Goal: Transaction & Acquisition: Purchase product/service

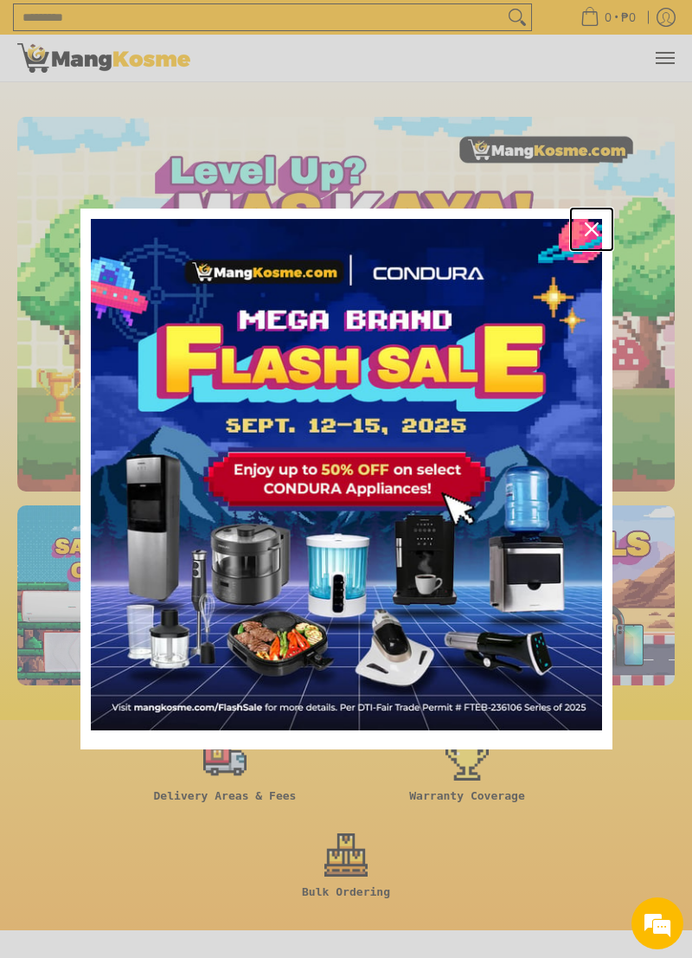
click at [591, 241] on div "Close" at bounding box center [592, 229] width 28 height 28
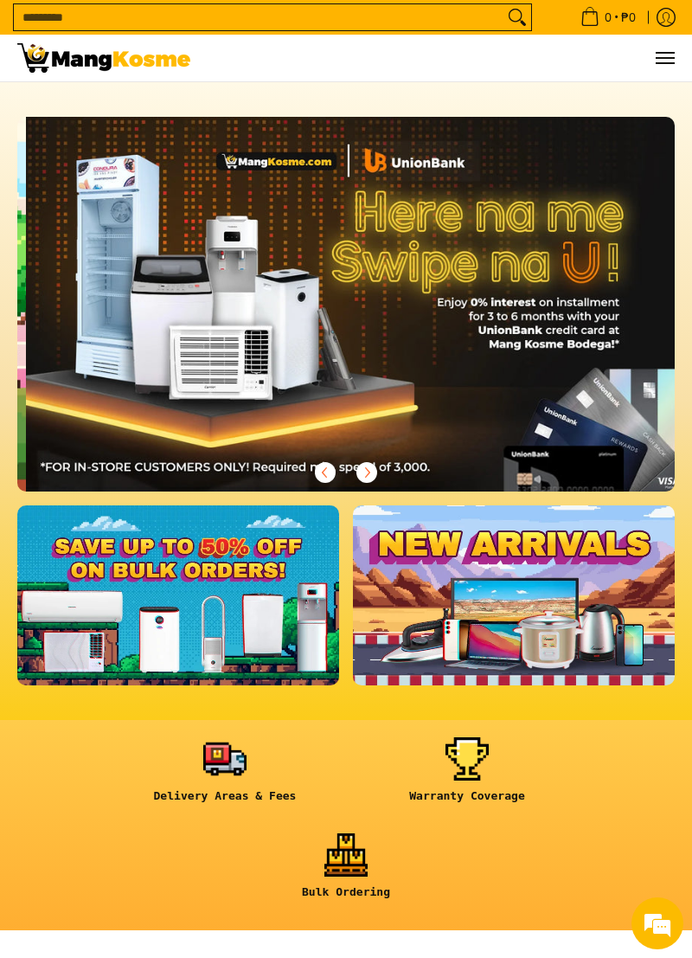
scroll to position [0, 1315]
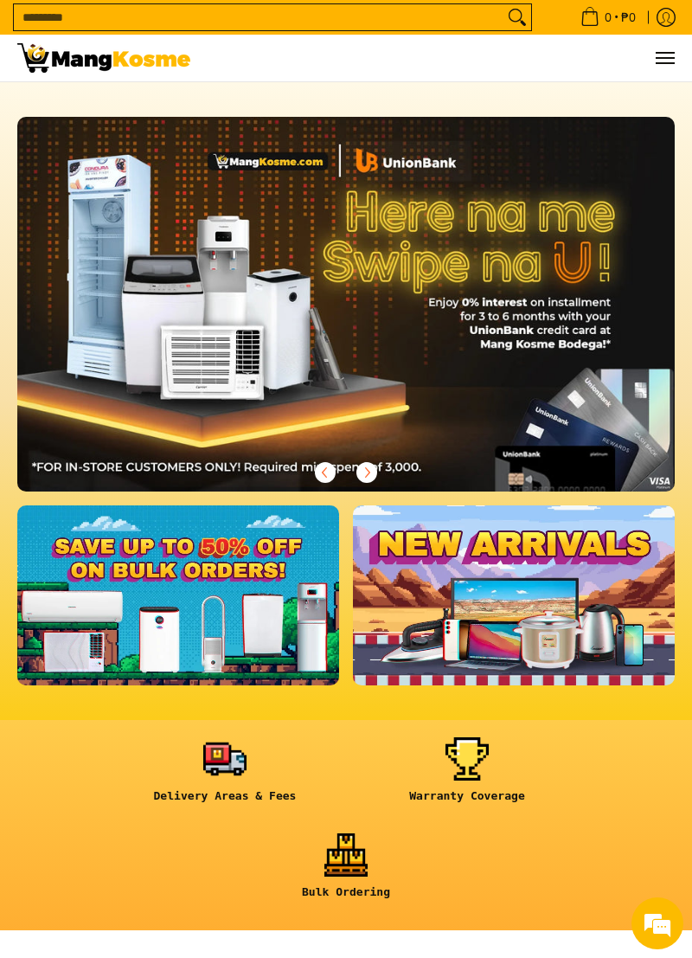
click at [194, 597] on link at bounding box center [178, 595] width 322 height 180
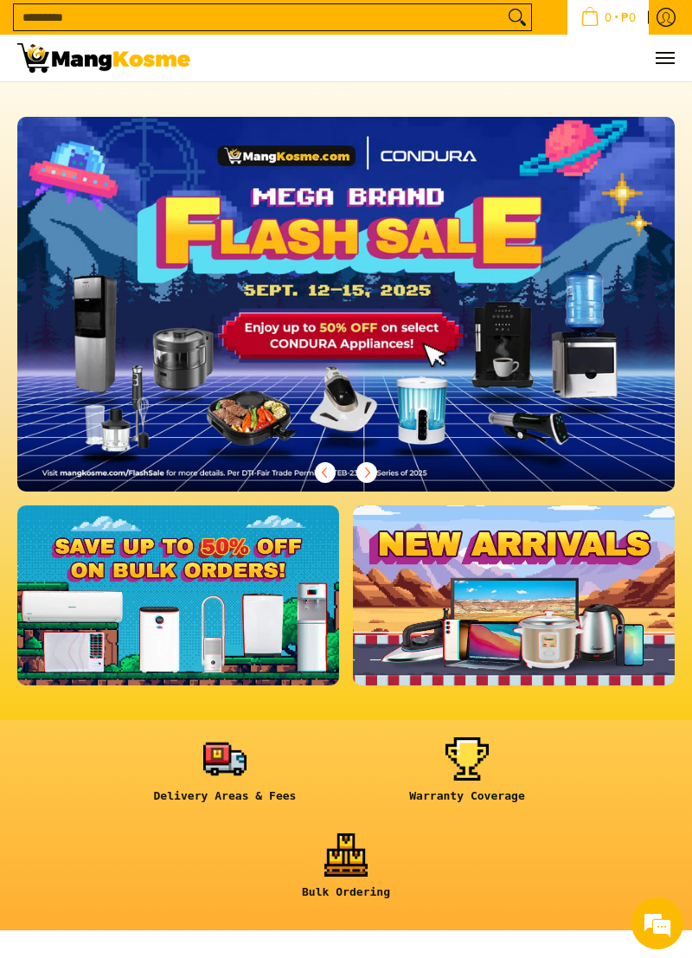
click at [587, 22] on icon "Cart" at bounding box center [589, 16] width 19 height 19
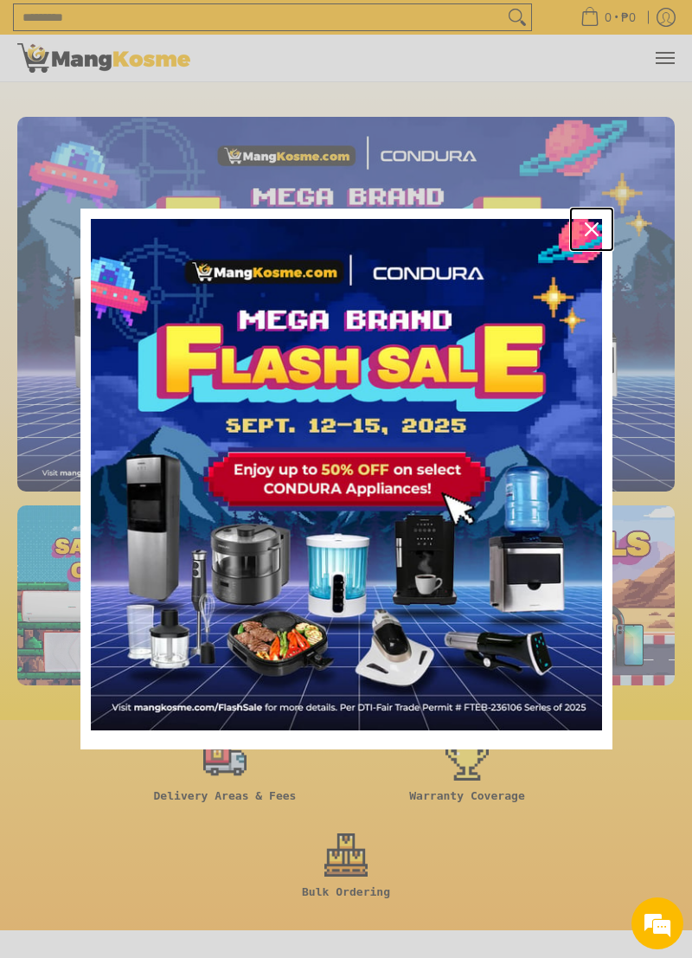
click at [597, 240] on div "Close" at bounding box center [592, 229] width 28 height 28
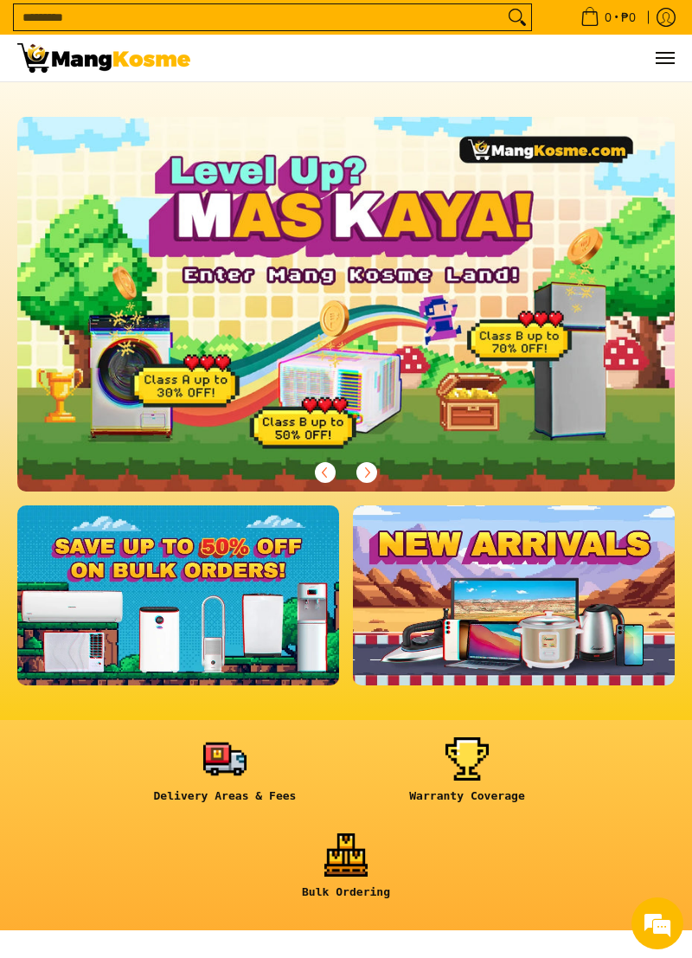
click at [322, 25] on input "Search..." at bounding box center [259, 17] width 490 height 26
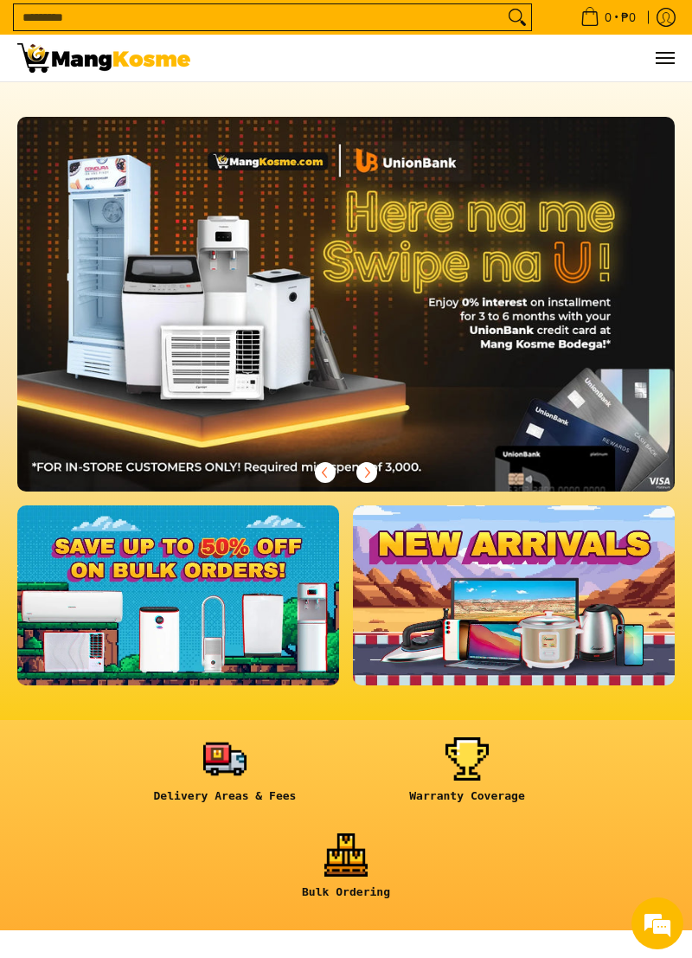
scroll to position [0, 1315]
type input "***"
click at [503, 4] on button "Search" at bounding box center [517, 17] width 28 height 26
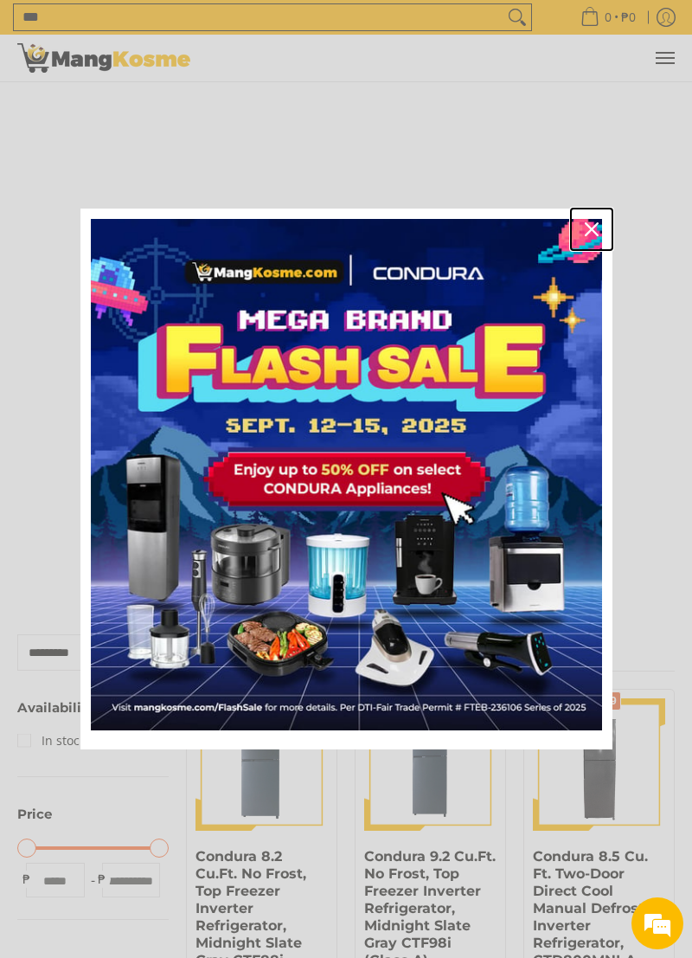
click at [585, 232] on icon "close icon" at bounding box center [592, 229] width 14 height 14
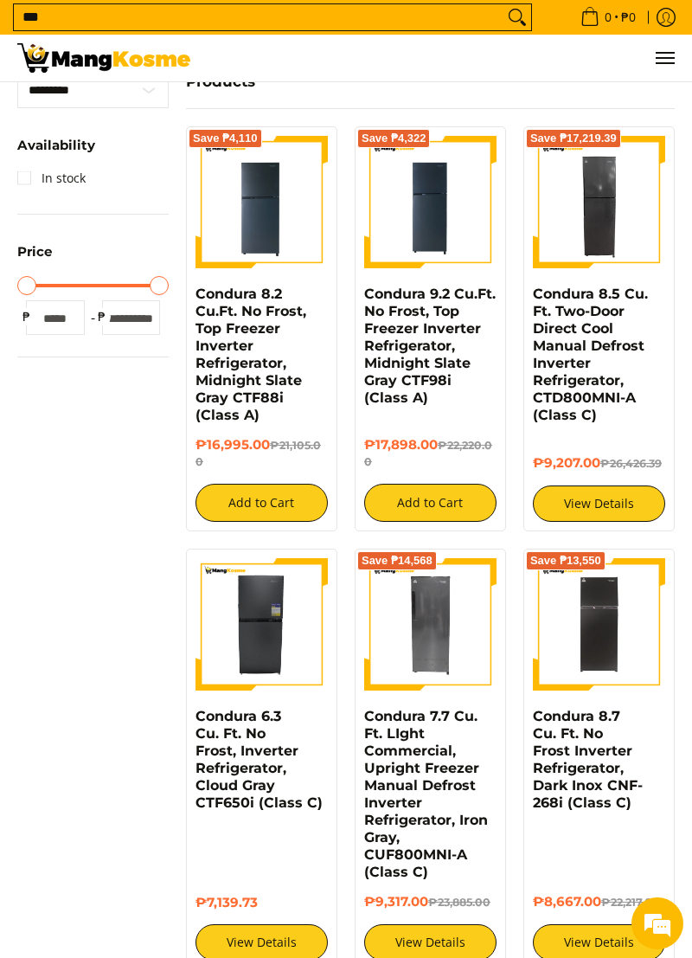
scroll to position [564, 0]
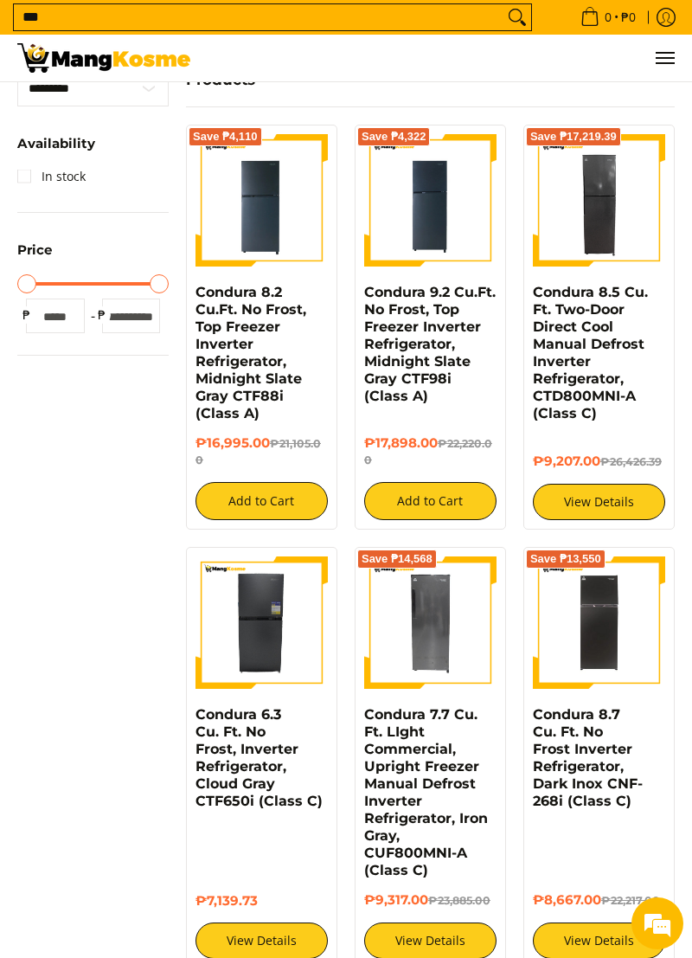
click at [266, 651] on img at bounding box center [262, 622] width 132 height 132
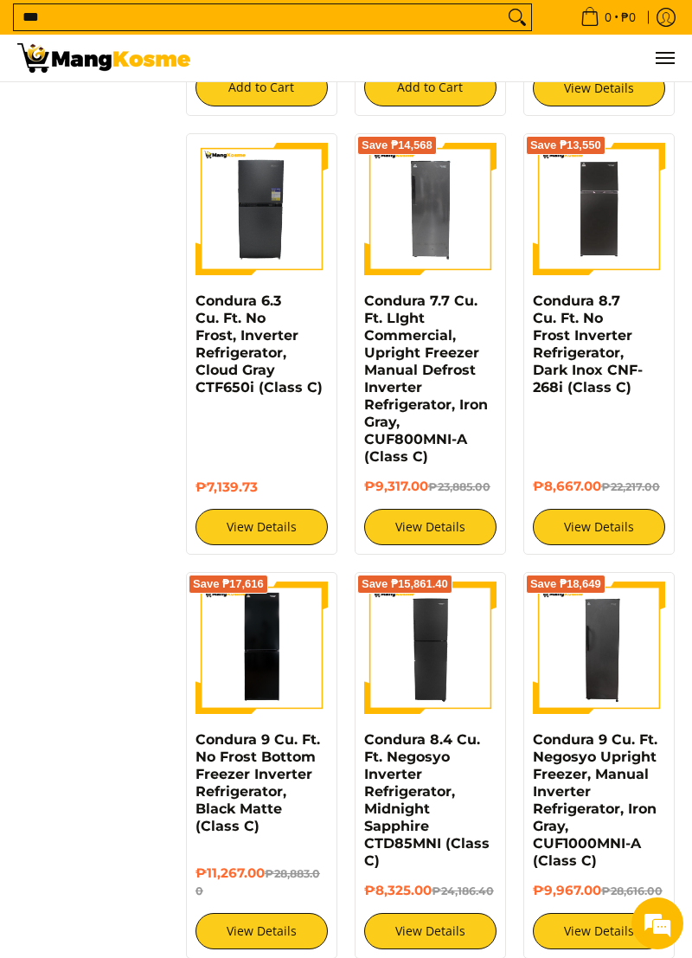
scroll to position [978, 0]
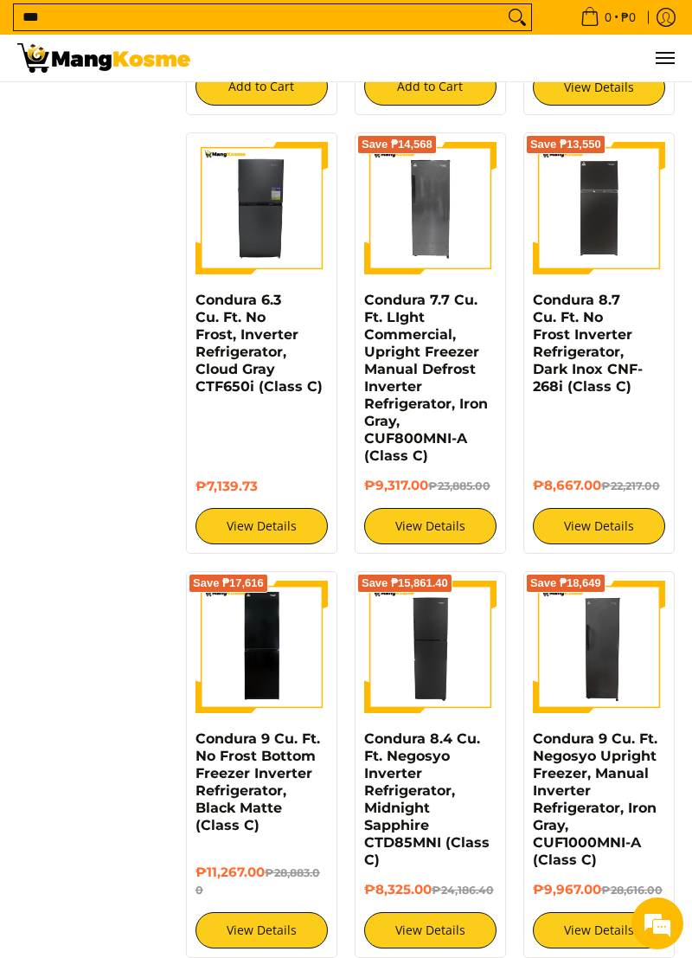
click at [410, 658] on img at bounding box center [430, 646] width 132 height 132
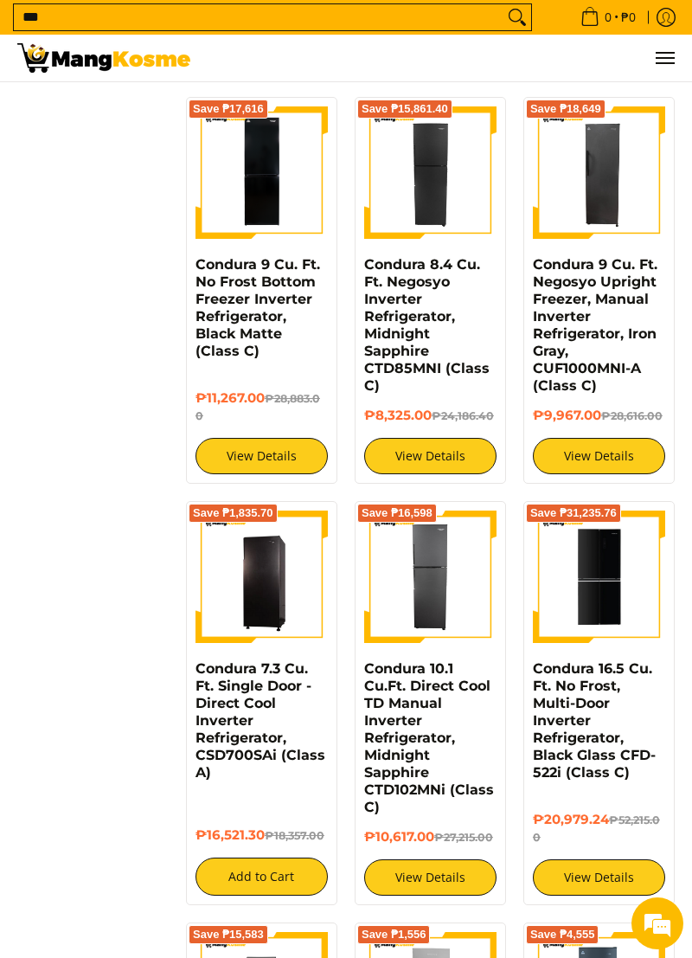
scroll to position [1453, 0]
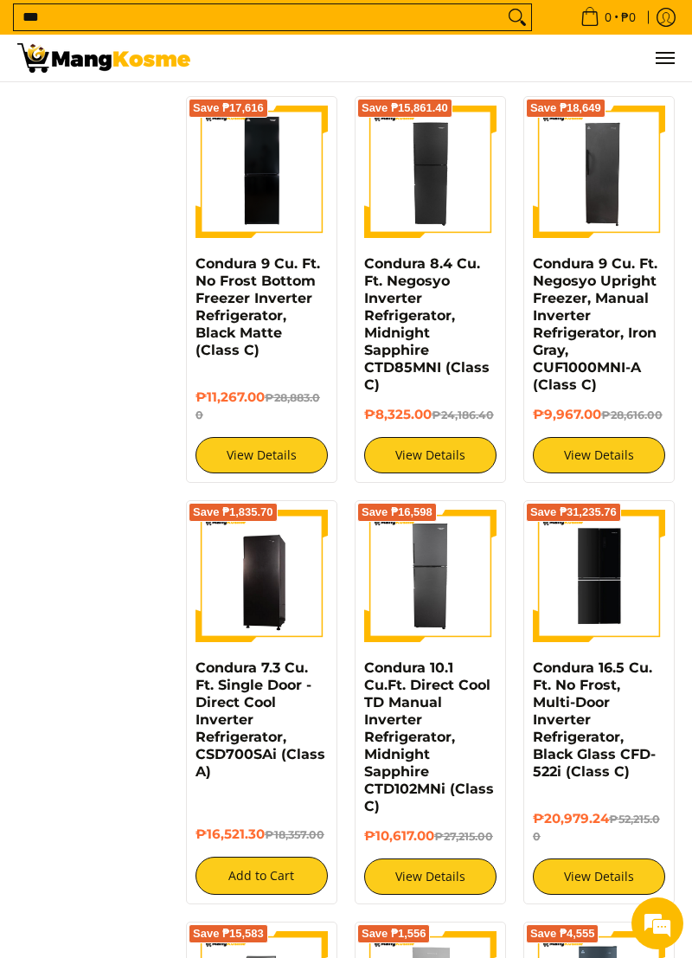
click at [425, 611] on img at bounding box center [430, 576] width 132 height 132
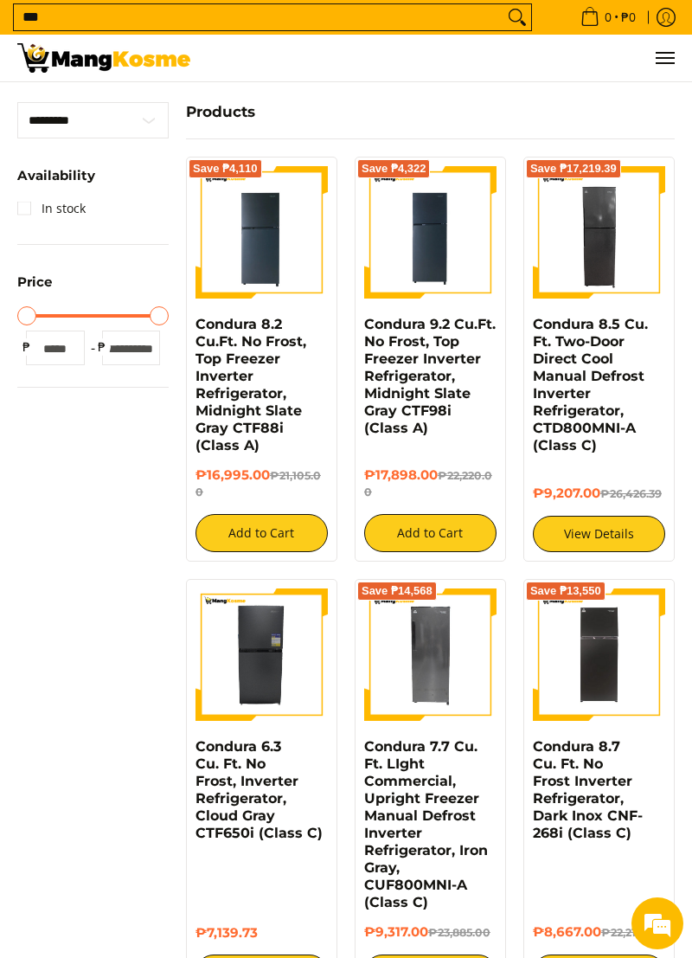
scroll to position [0, 0]
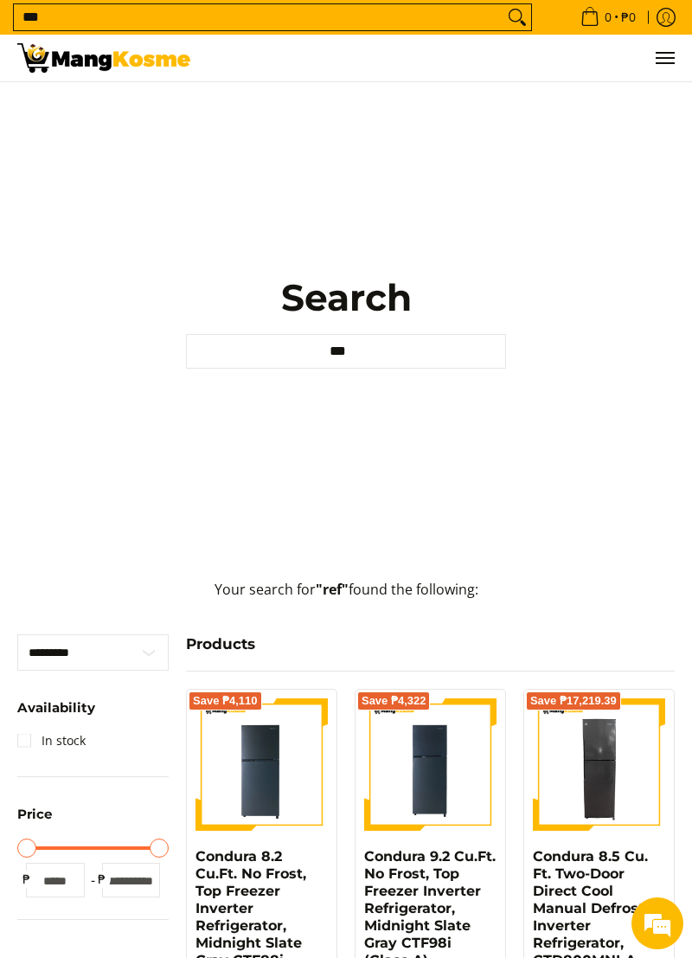
click at [511, 6] on icon "Search" at bounding box center [517, 17] width 28 height 26
click at [506, 23] on icon "Search" at bounding box center [517, 17] width 28 height 26
click at [174, 40] on link at bounding box center [103, 58] width 173 height 47
click at [208, 20] on input "***" at bounding box center [259, 17] width 490 height 26
type input "*"
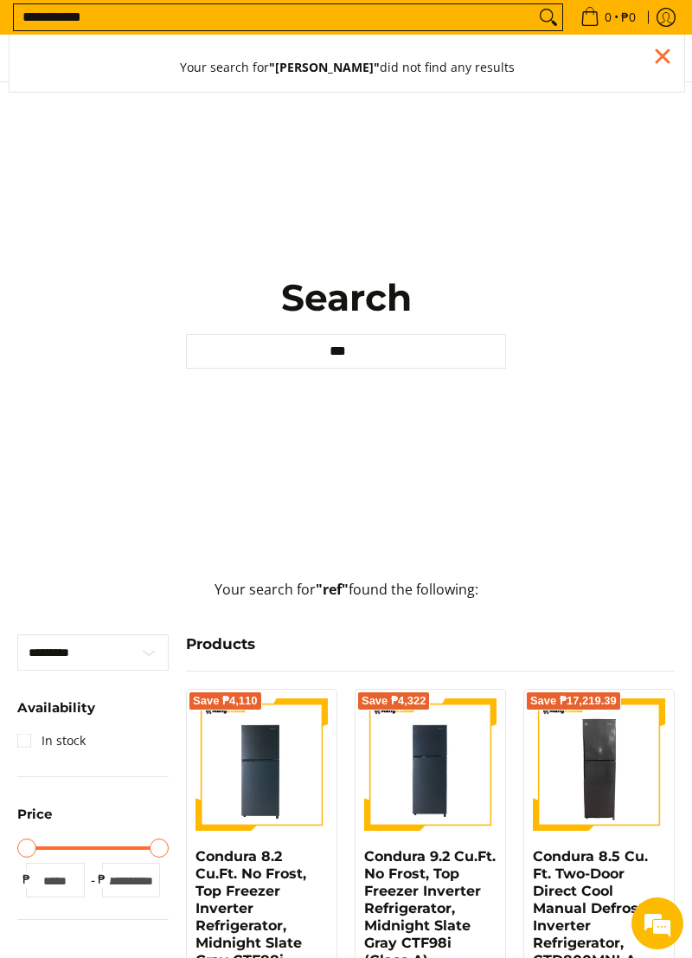
click at [157, 22] on input "**********" at bounding box center [274, 17] width 521 height 26
type input "**********"
click at [535, 4] on button "Search" at bounding box center [549, 17] width 28 height 26
click at [543, 22] on icon "Search" at bounding box center [549, 17] width 28 height 26
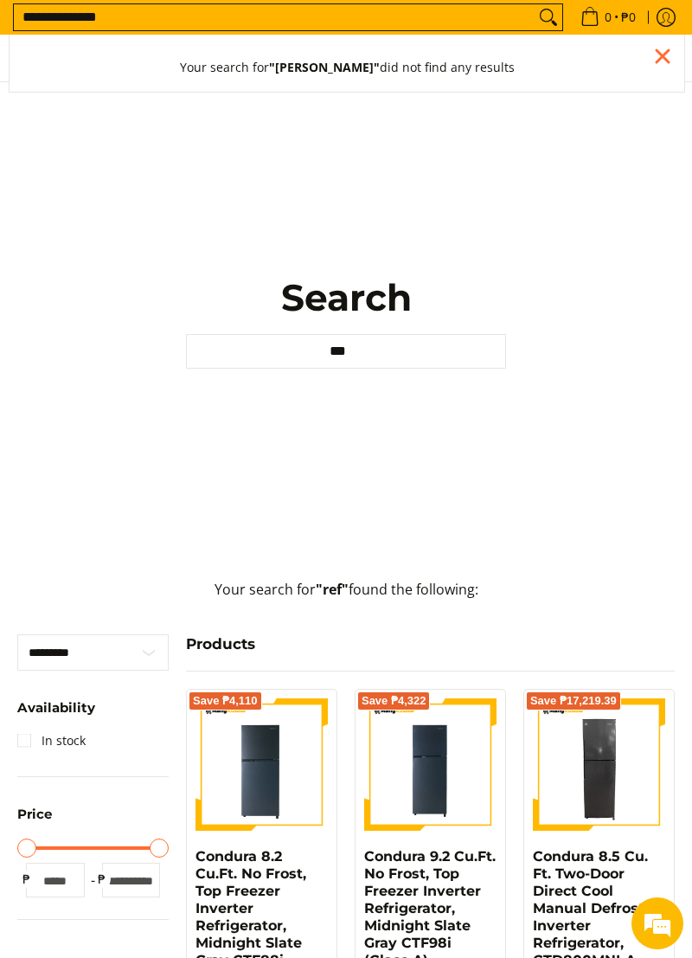
click at [385, 369] on input "***" at bounding box center [346, 351] width 320 height 35
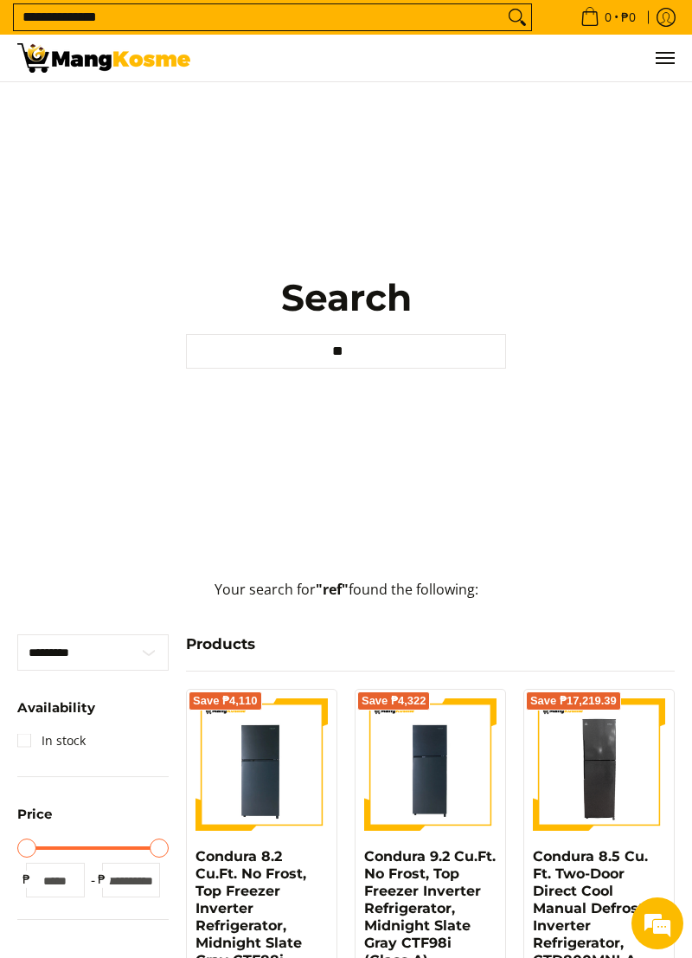
type input "*"
type input "*******"
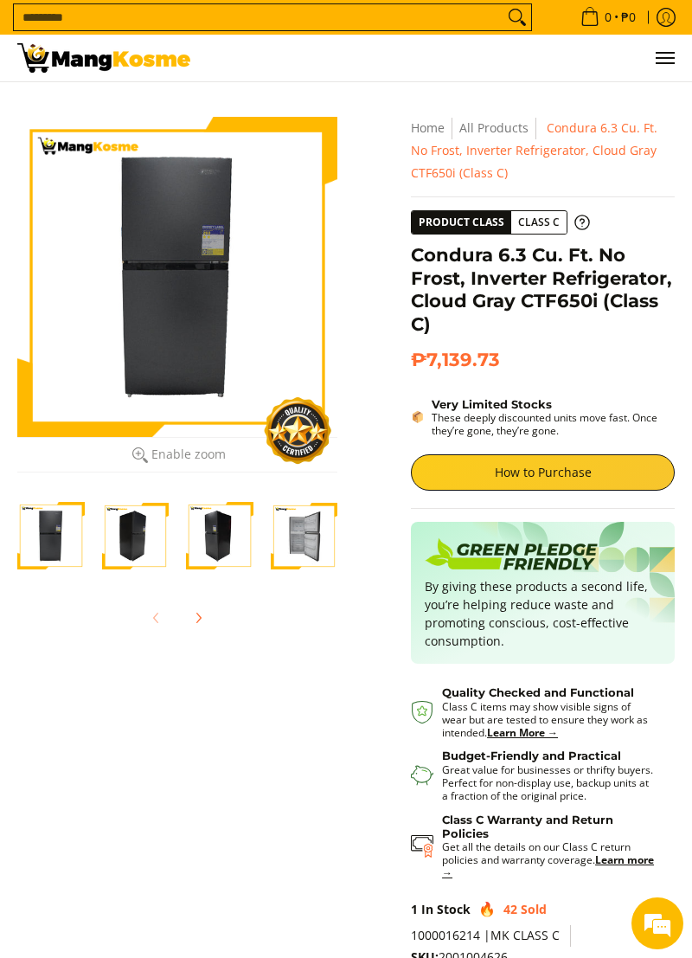
click at [287, 530] on img "Condura 6.3 Cu. Ft. No Frost, Inverter Refrigerator, Cloud Gray CTF650i (Class …" at bounding box center [304, 535] width 67 height 67
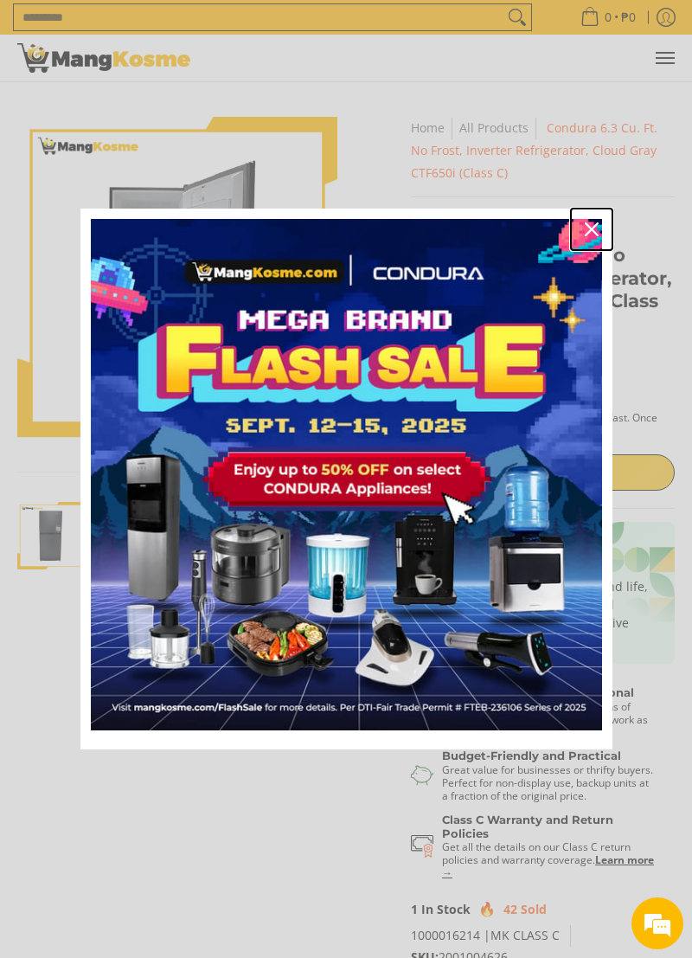
click at [591, 236] on div "Close" at bounding box center [592, 229] width 28 height 28
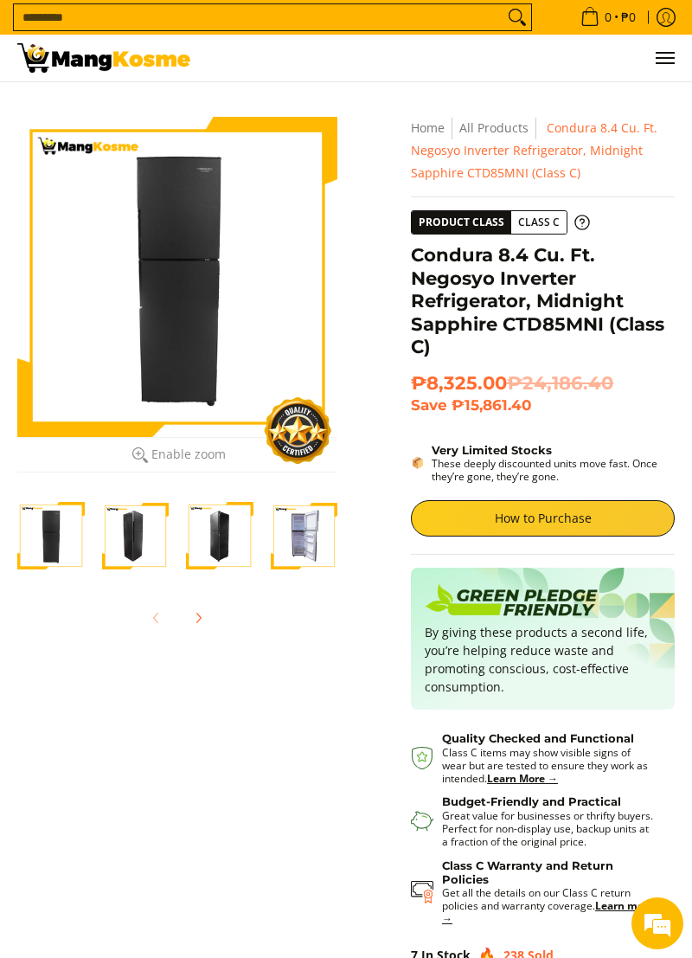
click at [295, 530] on img "Condura 8.4 Cu. Ft. Negosyo Inverter Refrigerator, Midnight Sapphire CTD85MNI (…" at bounding box center [304, 535] width 67 height 67
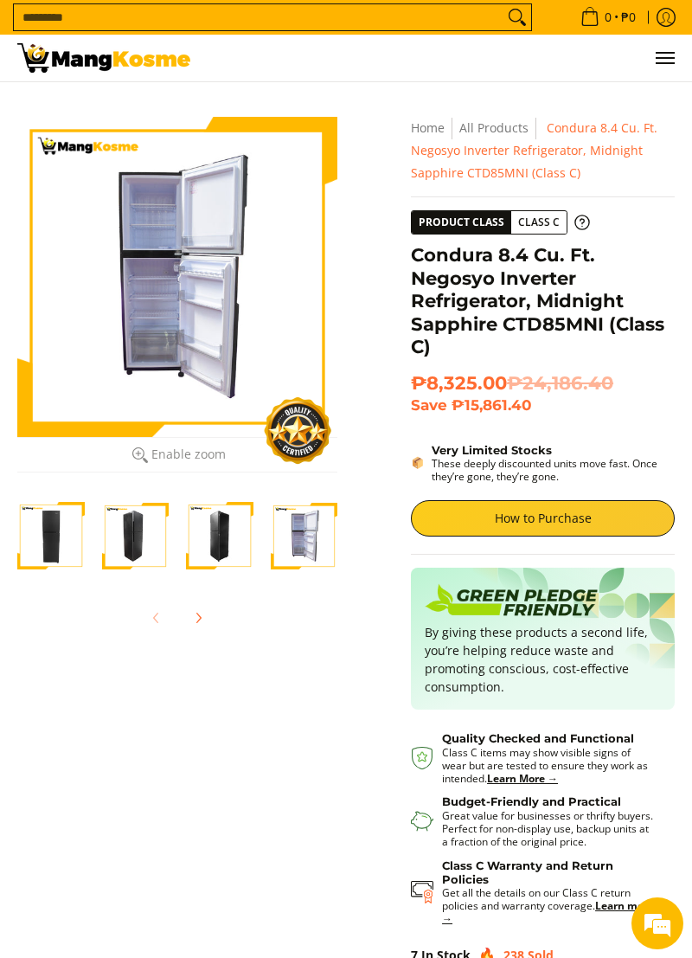
click at [302, 355] on div at bounding box center [177, 277] width 320 height 320
click at [292, 352] on div at bounding box center [177, 277] width 320 height 320
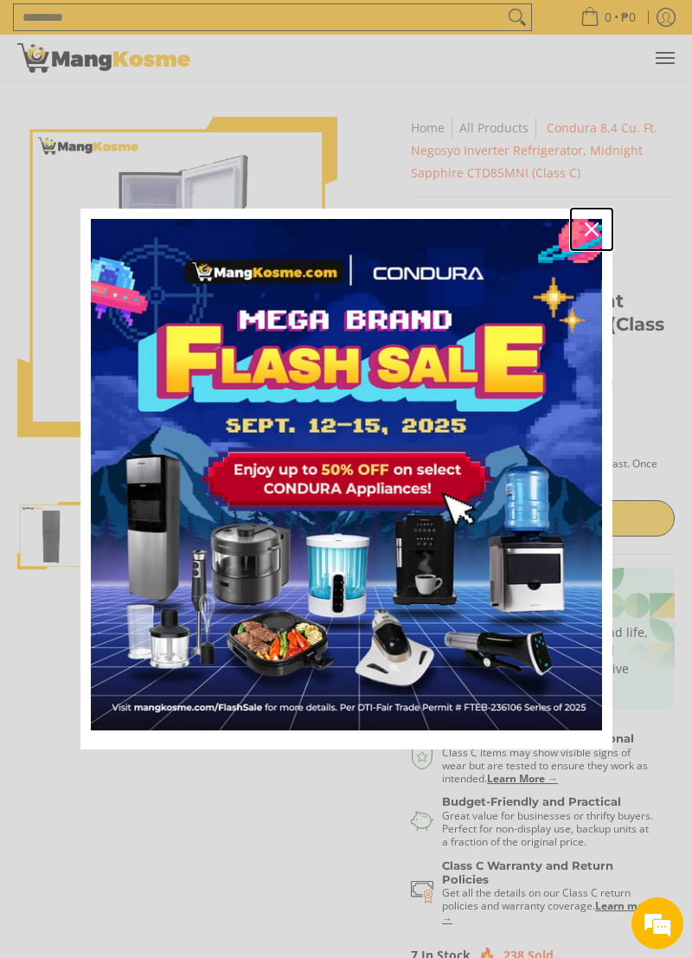
click at [598, 231] on icon "close icon" at bounding box center [592, 229] width 14 height 14
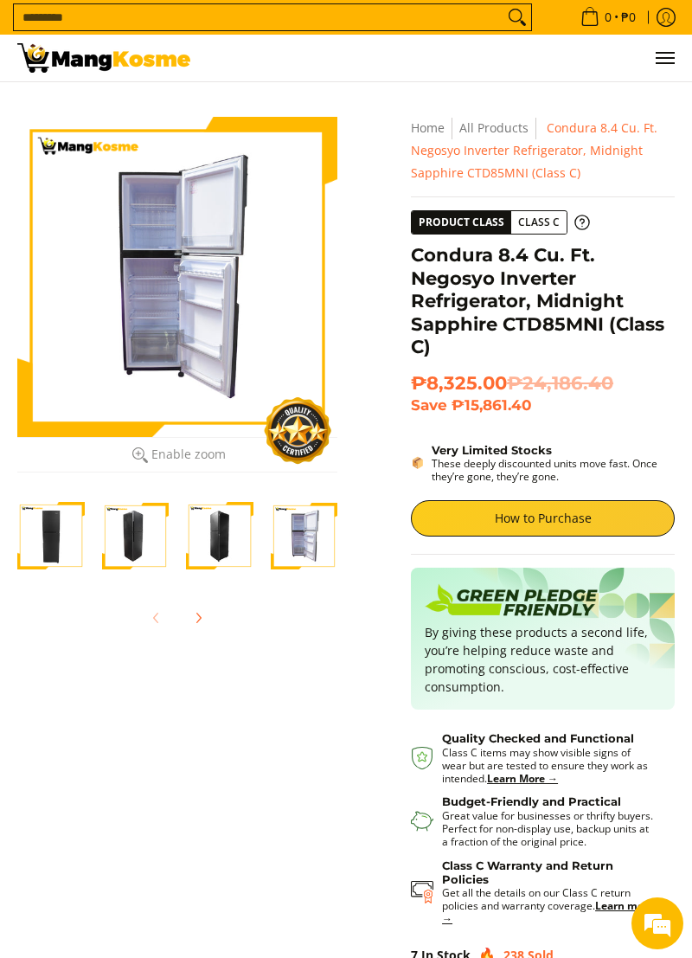
click at [116, 551] on img "Condura 8.4 Cu. Ft. Negosyo Inverter Refrigerator, Midnight Sapphire CTD85MNI (…" at bounding box center [135, 535] width 67 height 67
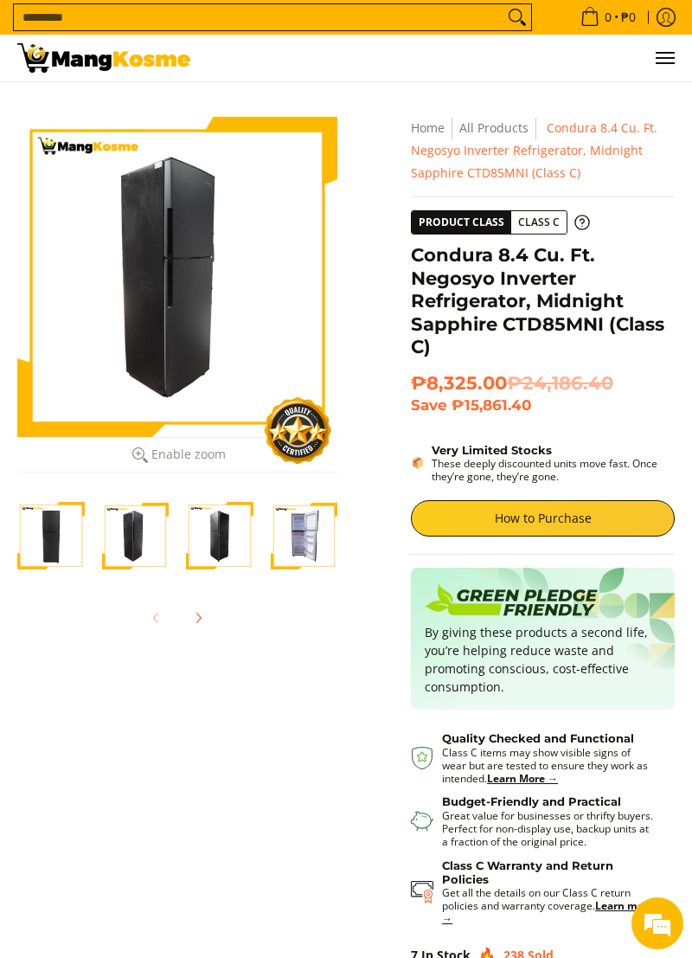
click at [221, 540] on img "Condura 8.4 Cu. Ft. Negosyo Inverter Refrigerator, Midnight Sapphire CTD85MNI (…" at bounding box center [219, 535] width 67 height 67
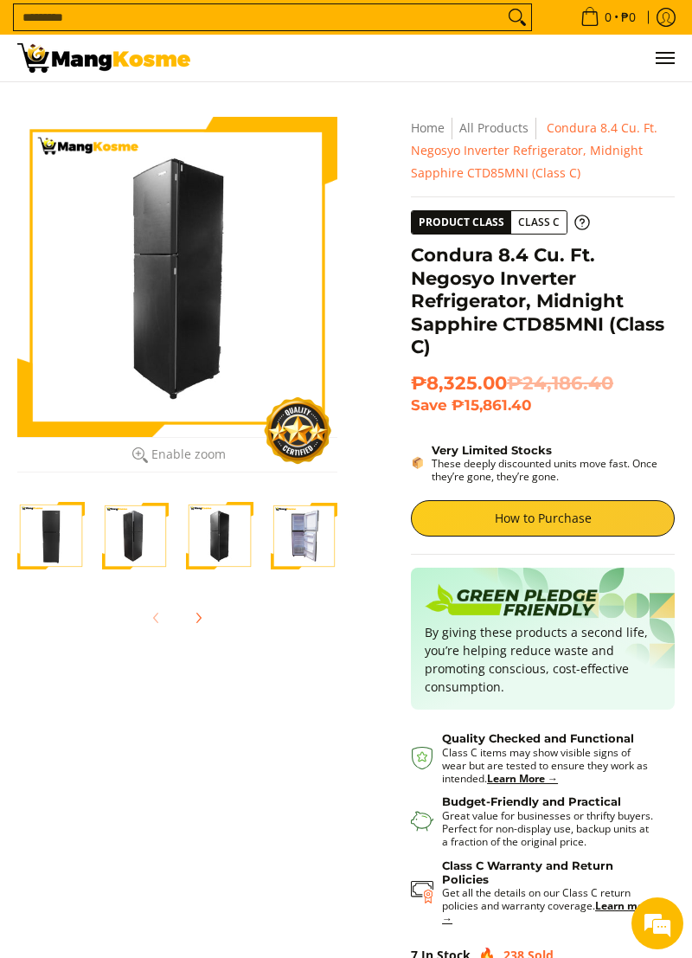
click at [193, 296] on div at bounding box center [177, 277] width 320 height 320
click at [315, 536] on img "Condura 8.4 Cu. Ft. Negosyo Inverter Refrigerator, Midnight Sapphire CTD85MNI (…" at bounding box center [304, 535] width 67 height 67
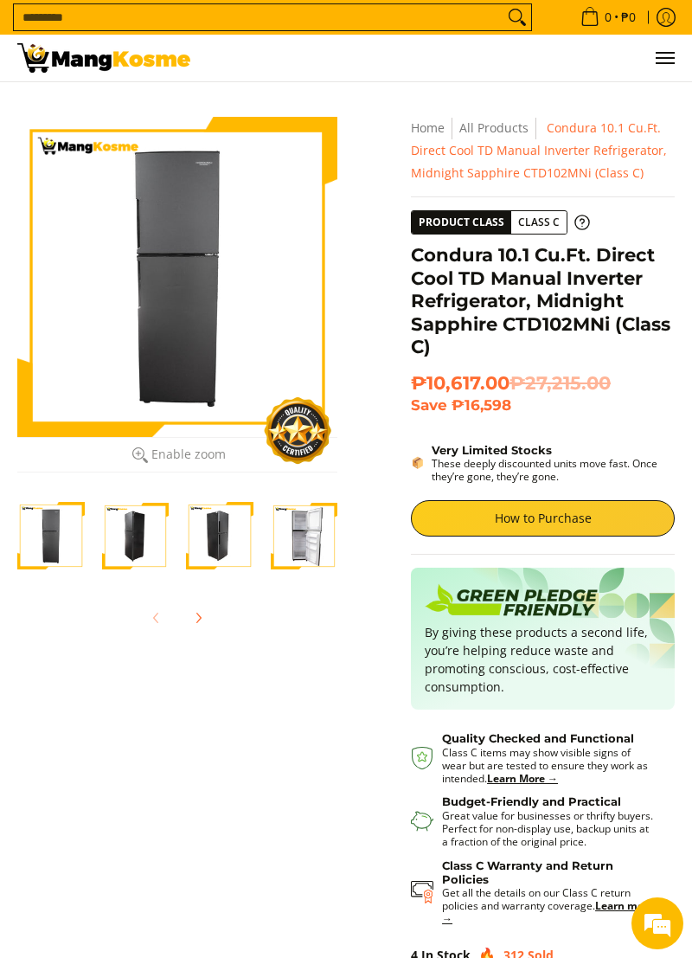
click at [318, 527] on img "Condura 10.1 Cu.Ft. Direct Cool TD Manual Inverter Refrigerator, Midnight Sapph…" at bounding box center [304, 535] width 67 height 67
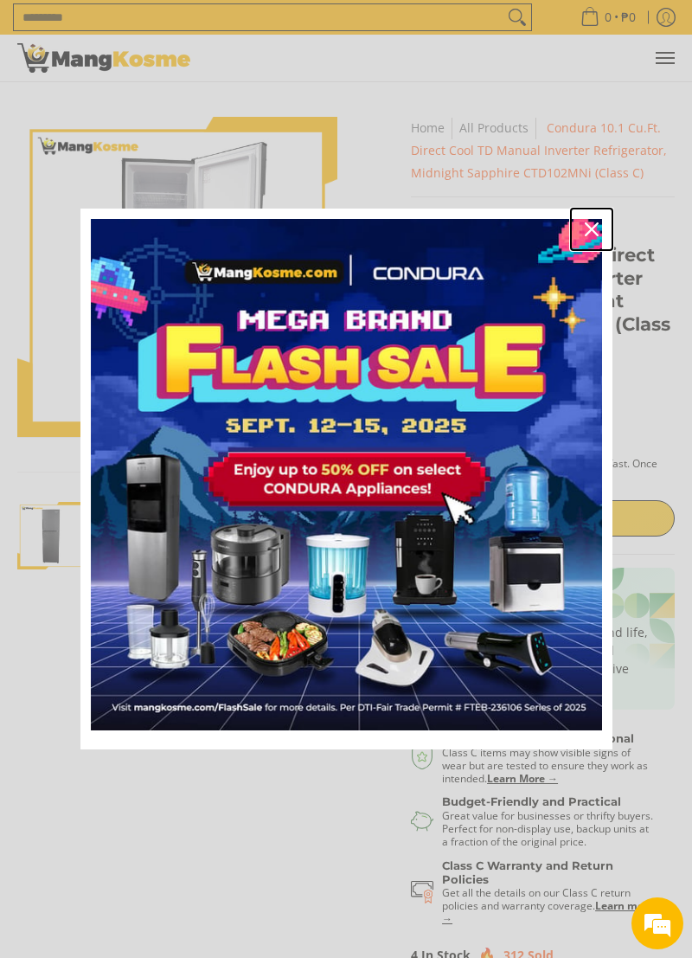
click at [604, 225] on div "Close" at bounding box center [592, 229] width 28 height 28
